Goal: Information Seeking & Learning: Learn about a topic

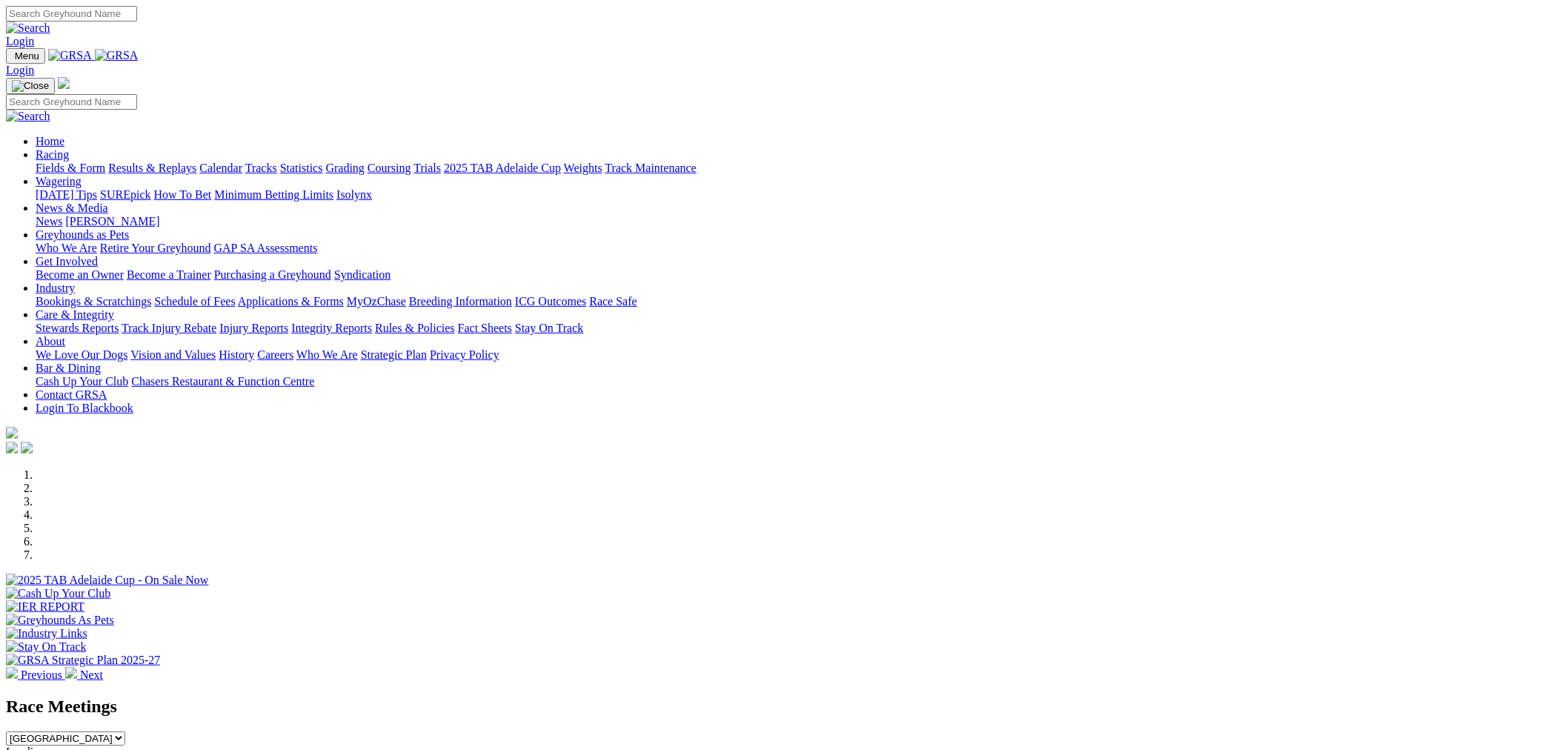
click at [69, 148] on link "Racing" at bounding box center [52, 154] width 34 height 12
click at [105, 161] on link "Fields & Form" at bounding box center [70, 168] width 70 height 12
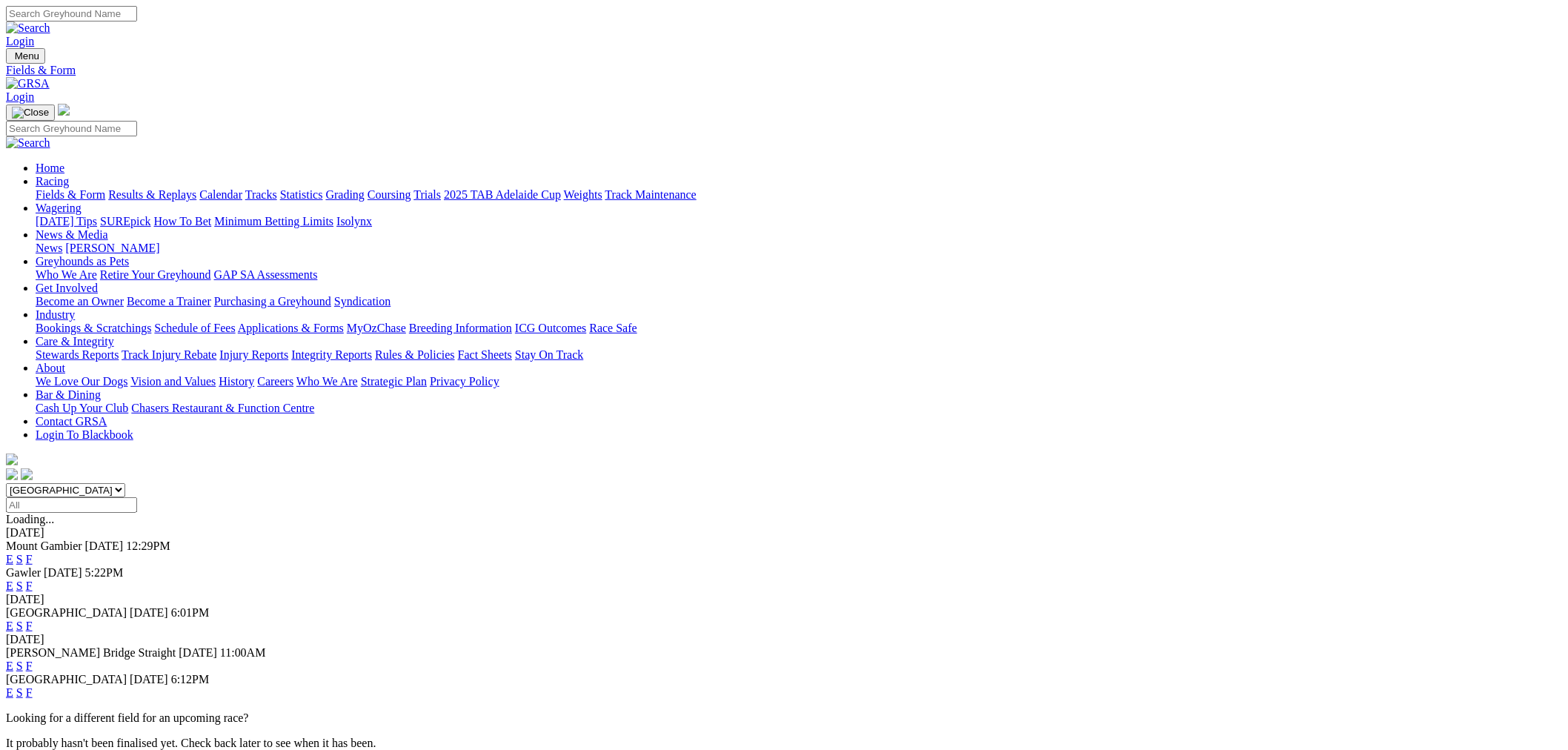
click at [125, 483] on select "South Australia New South Wales Northern Territory Queensland Tasmania Victoria…" at bounding box center [66, 490] width 120 height 14
select select "QLD"
click at [125, 483] on select "South Australia New South Wales Northern Territory Queensland Tasmania Victoria…" at bounding box center [66, 490] width 120 height 14
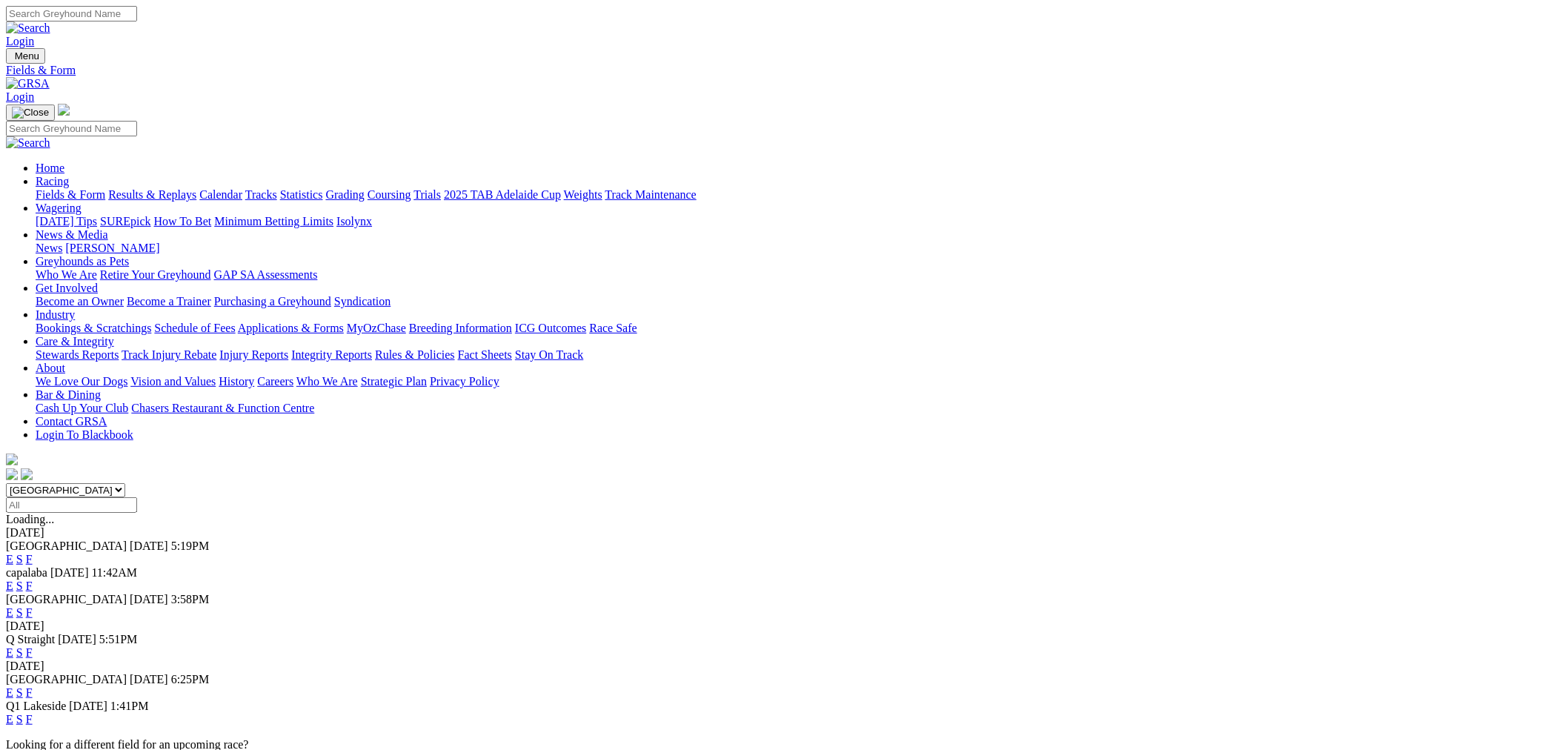
click at [13, 580] on link "E" at bounding box center [10, 586] width 7 height 12
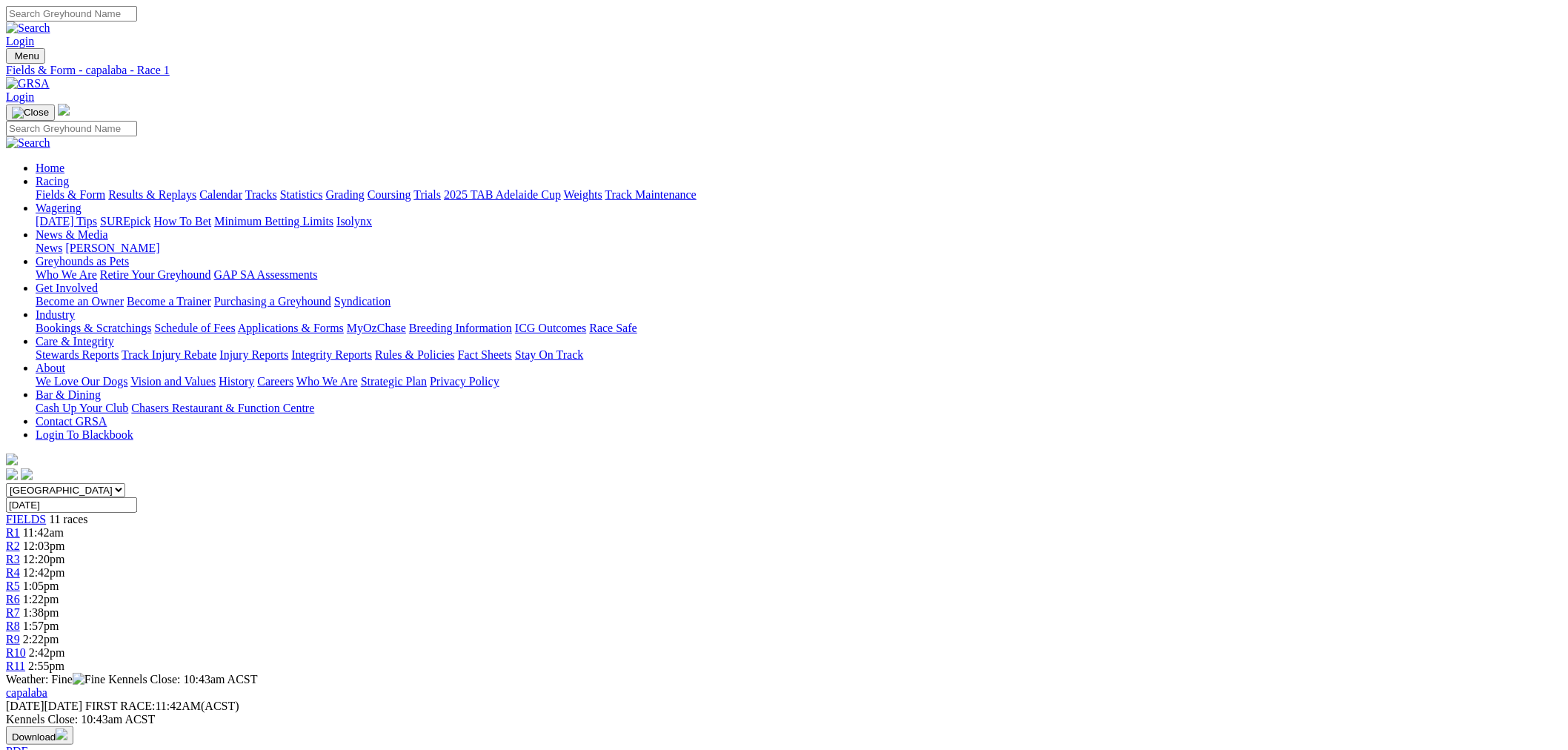
click at [66, 540] on span "12:03pm" at bounding box center [44, 546] width 43 height 12
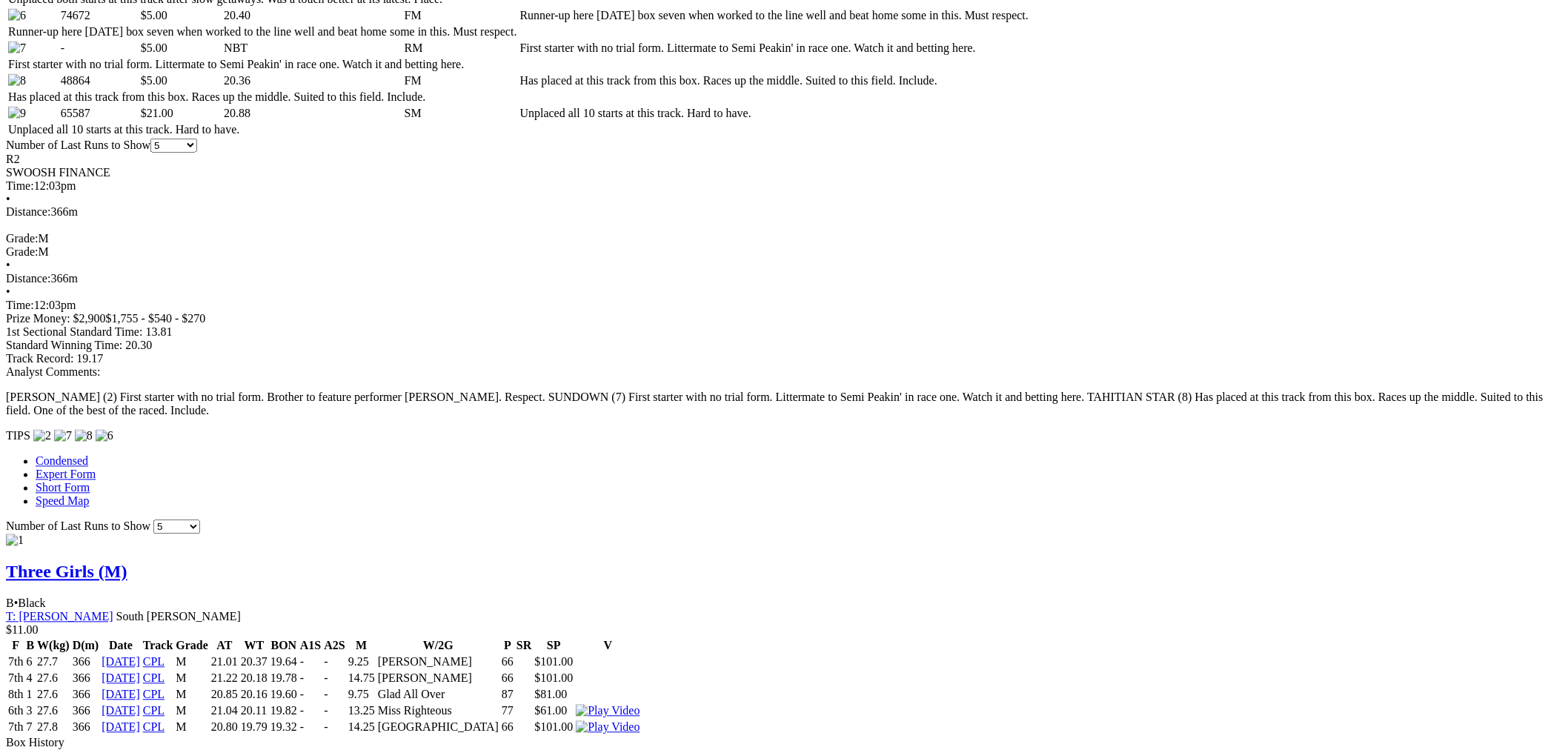
scroll to position [961, 0]
drag, startPoint x: 323, startPoint y: 230, endPoint x: 277, endPoint y: 142, distance: 99.3
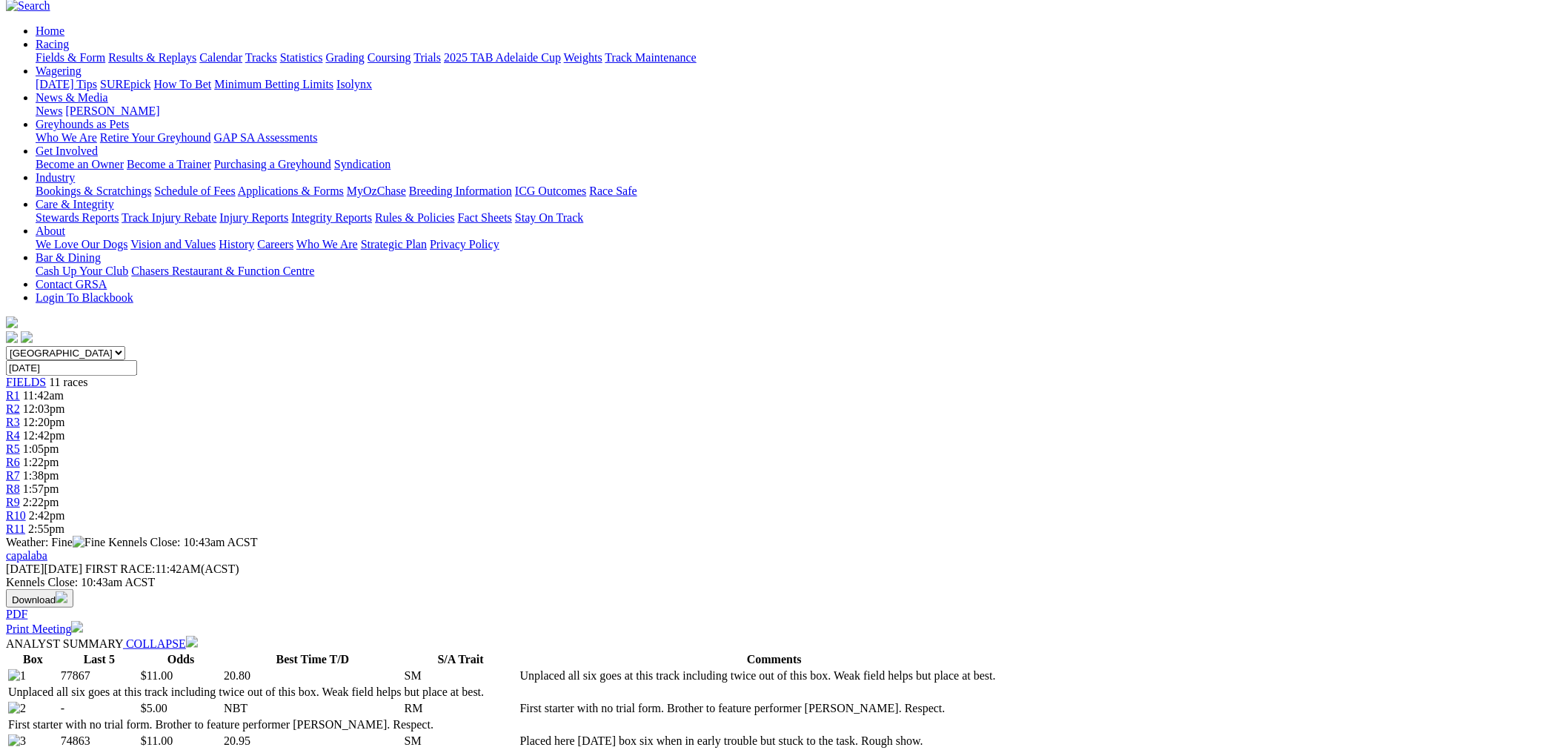
scroll to position [0, 0]
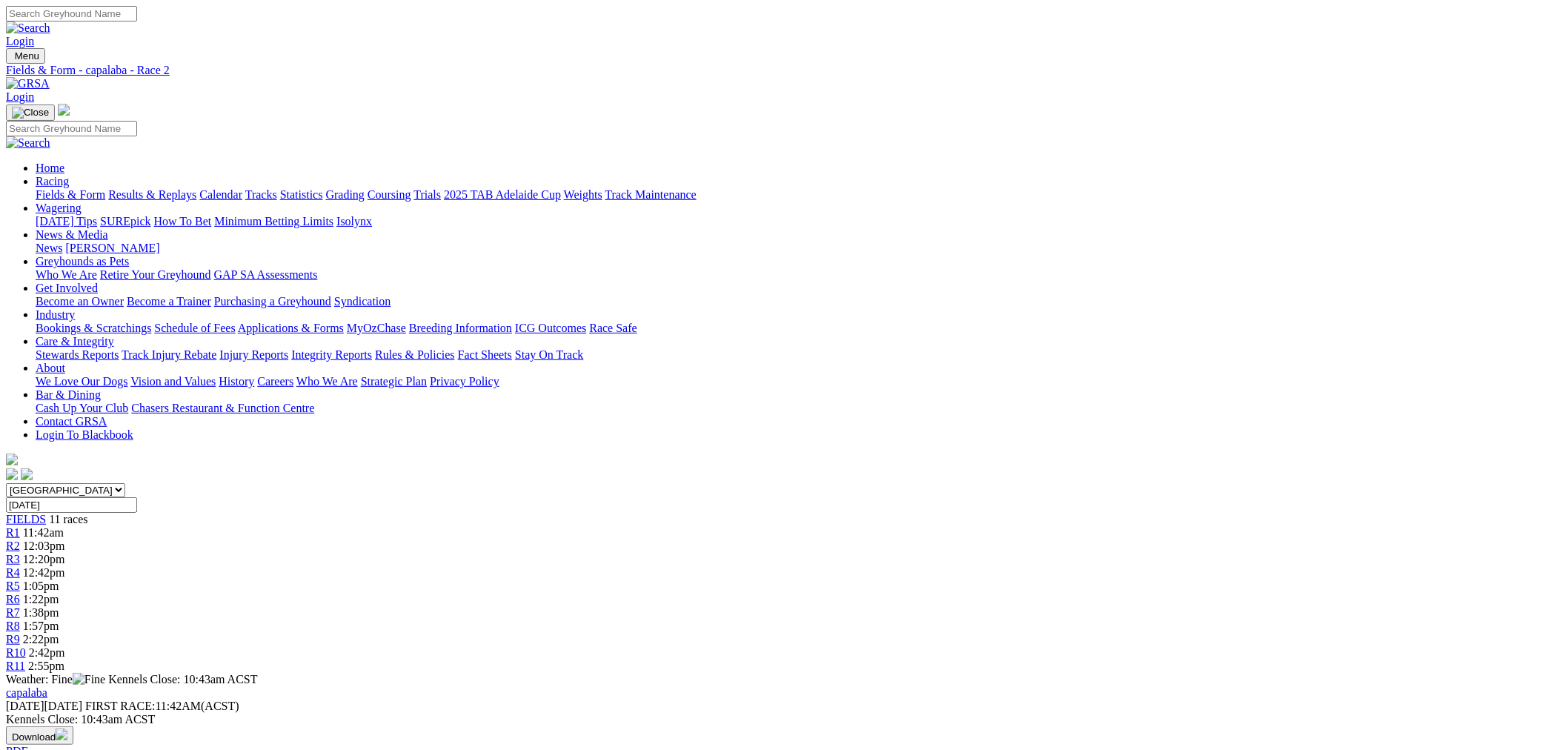
click at [20, 553] on span "R3" at bounding box center [13, 559] width 14 height 12
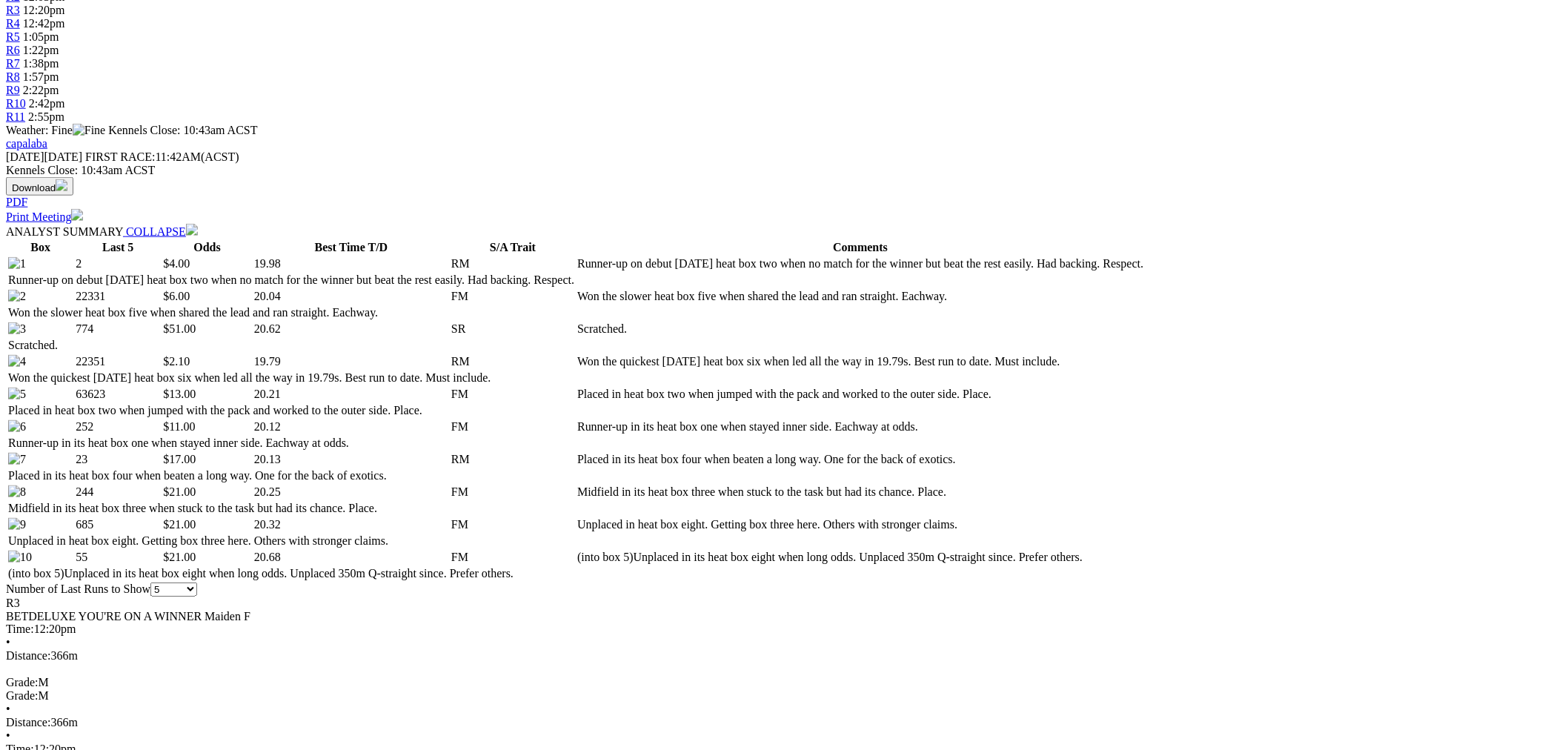
scroll to position [0, 0]
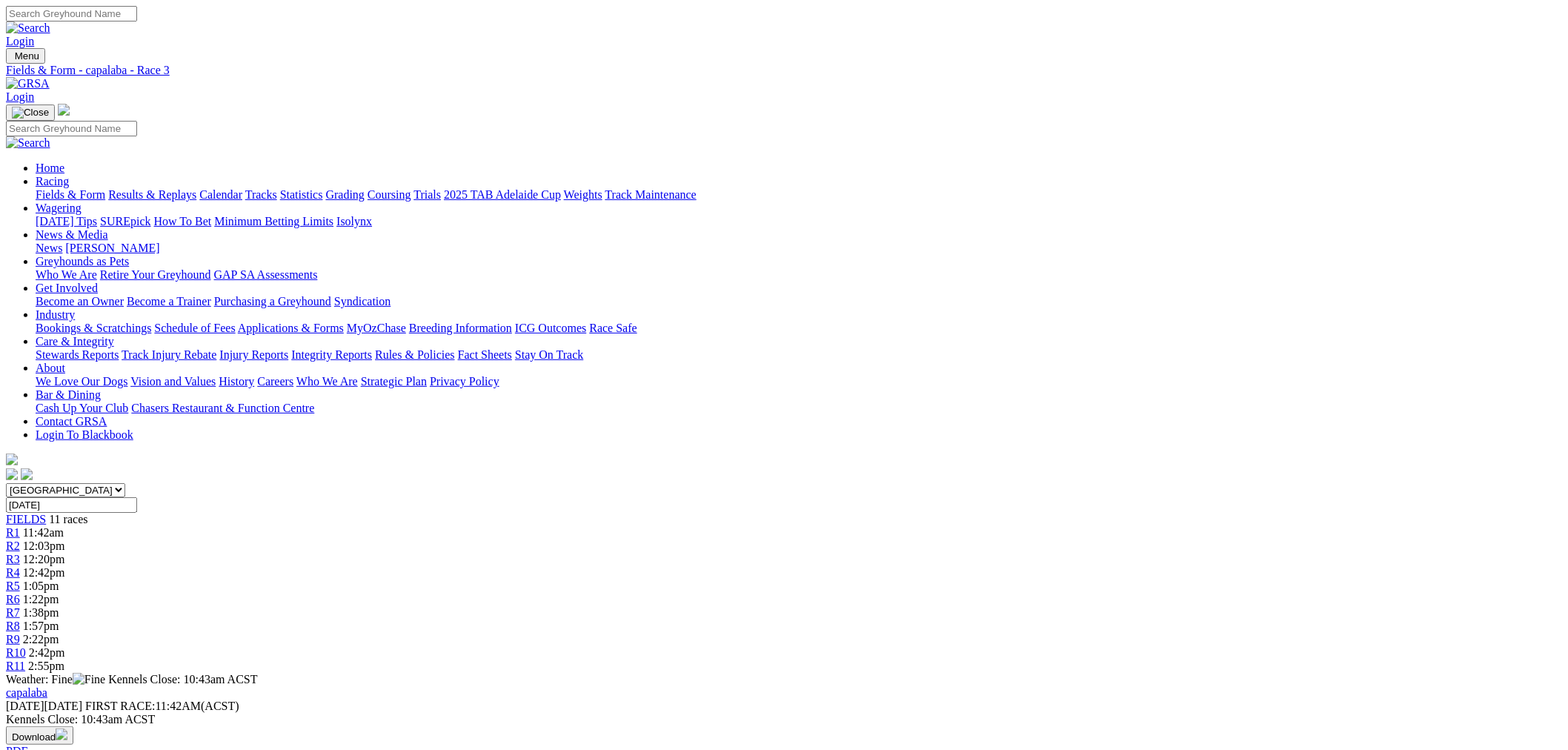
click at [59, 580] on span "1:05pm" at bounding box center [41, 586] width 36 height 12
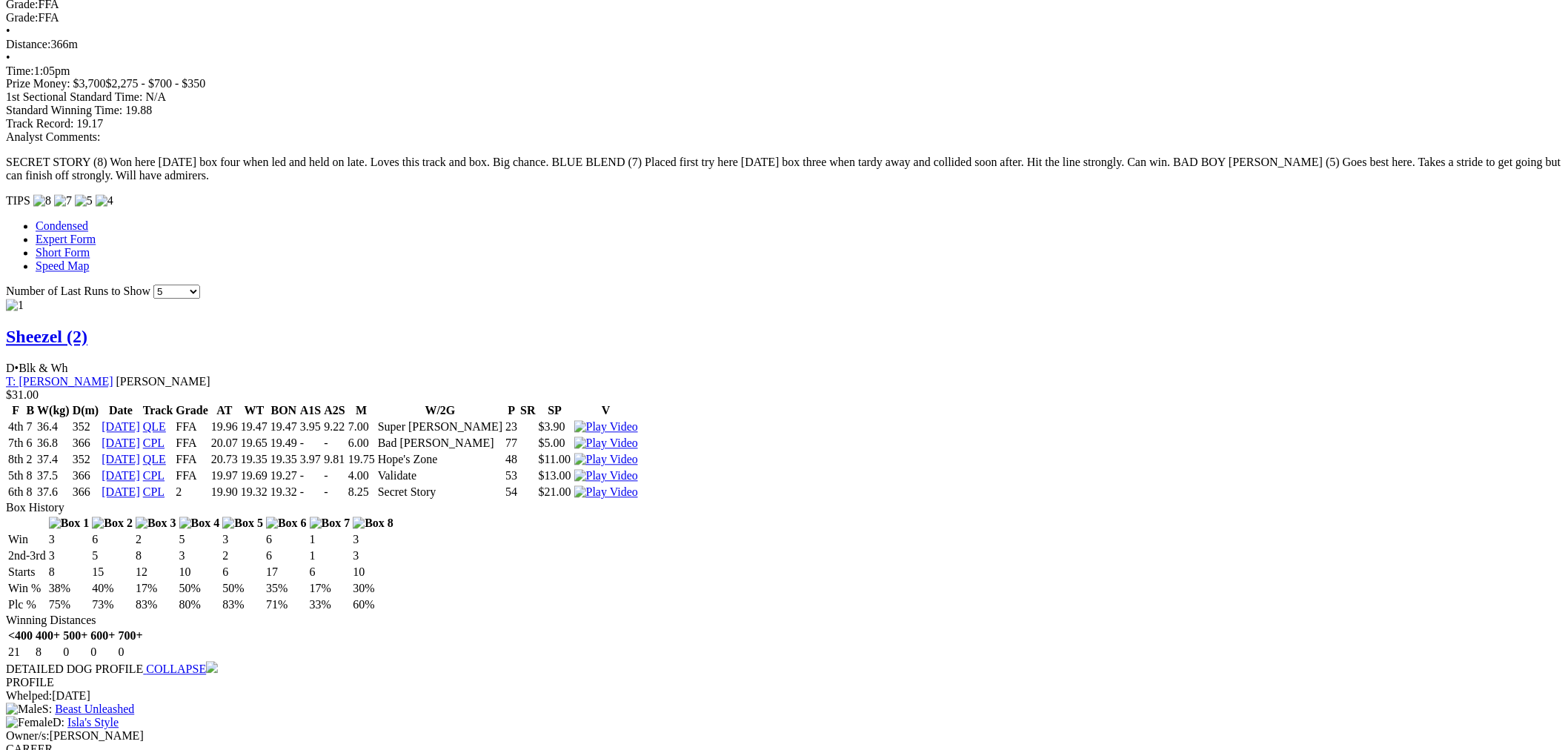
scroll to position [1235, 0]
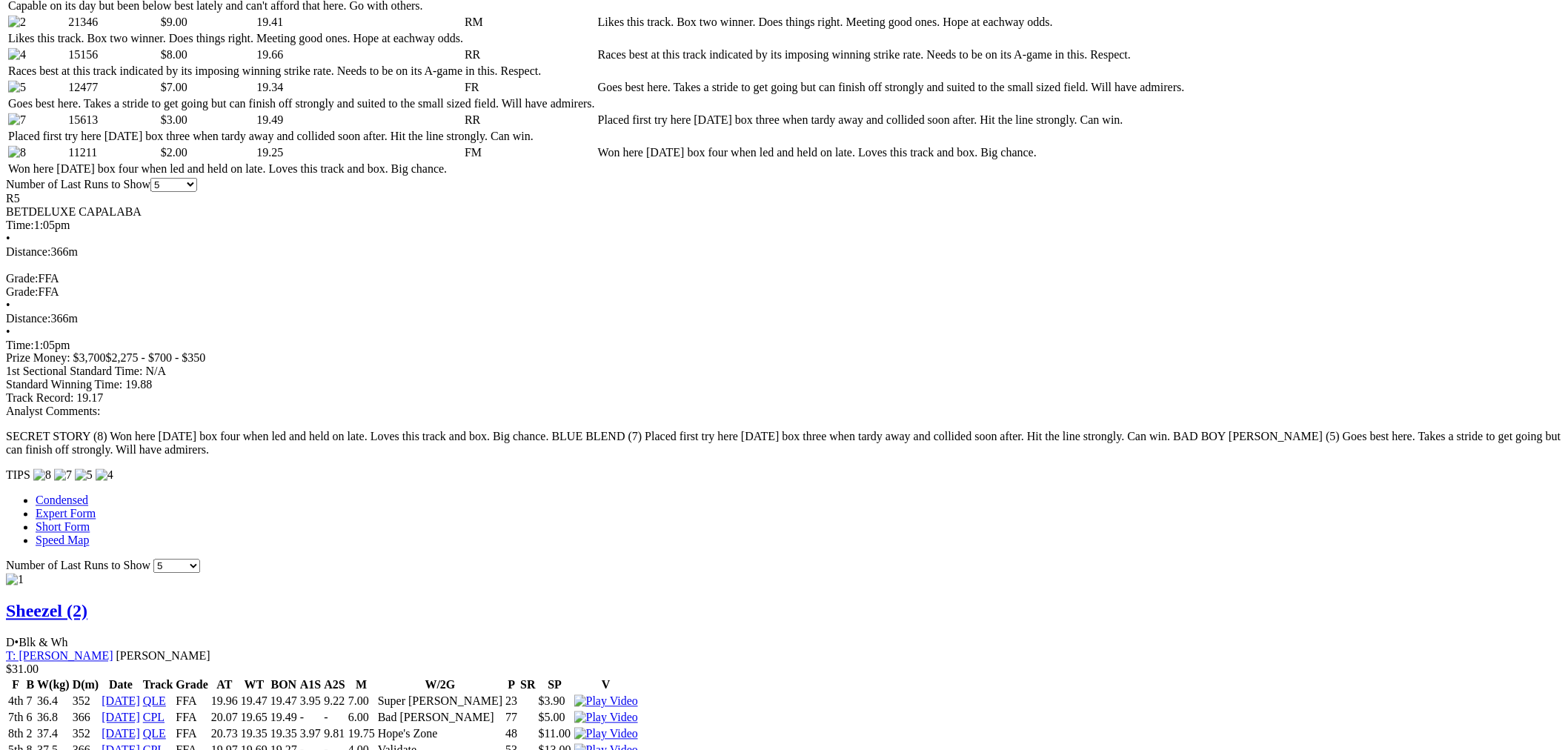
scroll to position [411, 0]
